Goal: Information Seeking & Learning: Learn about a topic

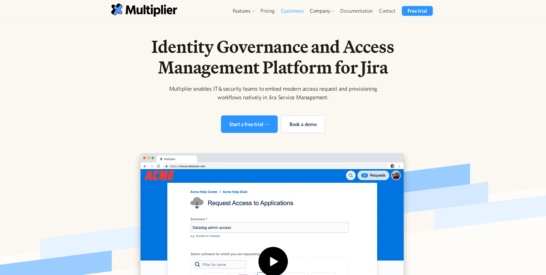
click at [304, 11] on link "Customers" at bounding box center [292, 11] width 29 height 10
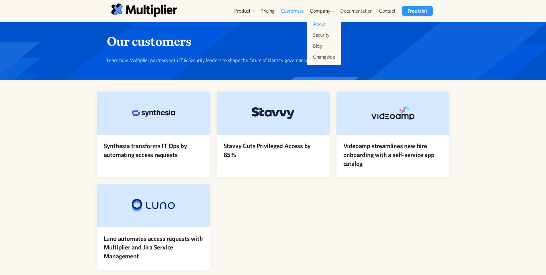
click at [329, 26] on link "About" at bounding box center [324, 24] width 27 height 10
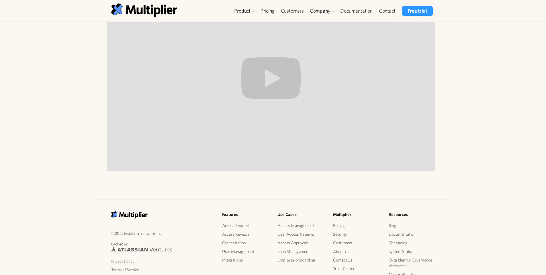
scroll to position [563, 0]
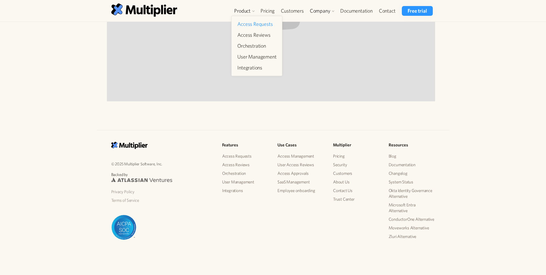
click at [264, 28] on link "Access Requests" at bounding box center [257, 24] width 44 height 10
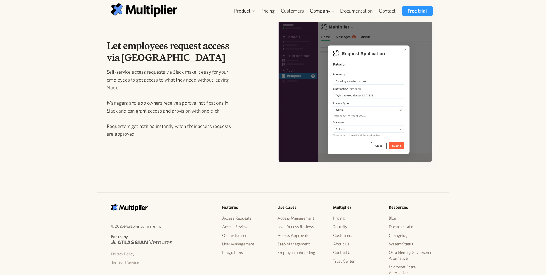
scroll to position [832, 0]
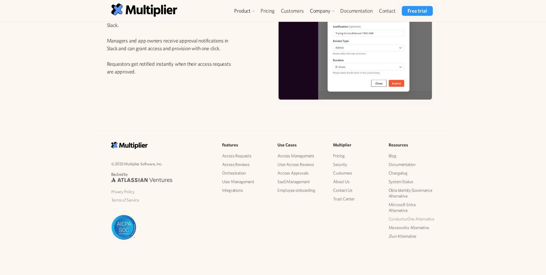
click at [404, 218] on link "ConductorOne Alternative" at bounding box center [412, 218] width 46 height 9
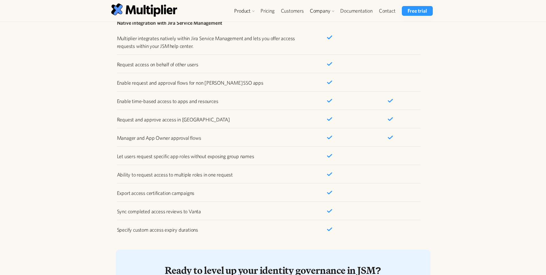
scroll to position [1072, 0]
